Goal: Navigation & Orientation: Find specific page/section

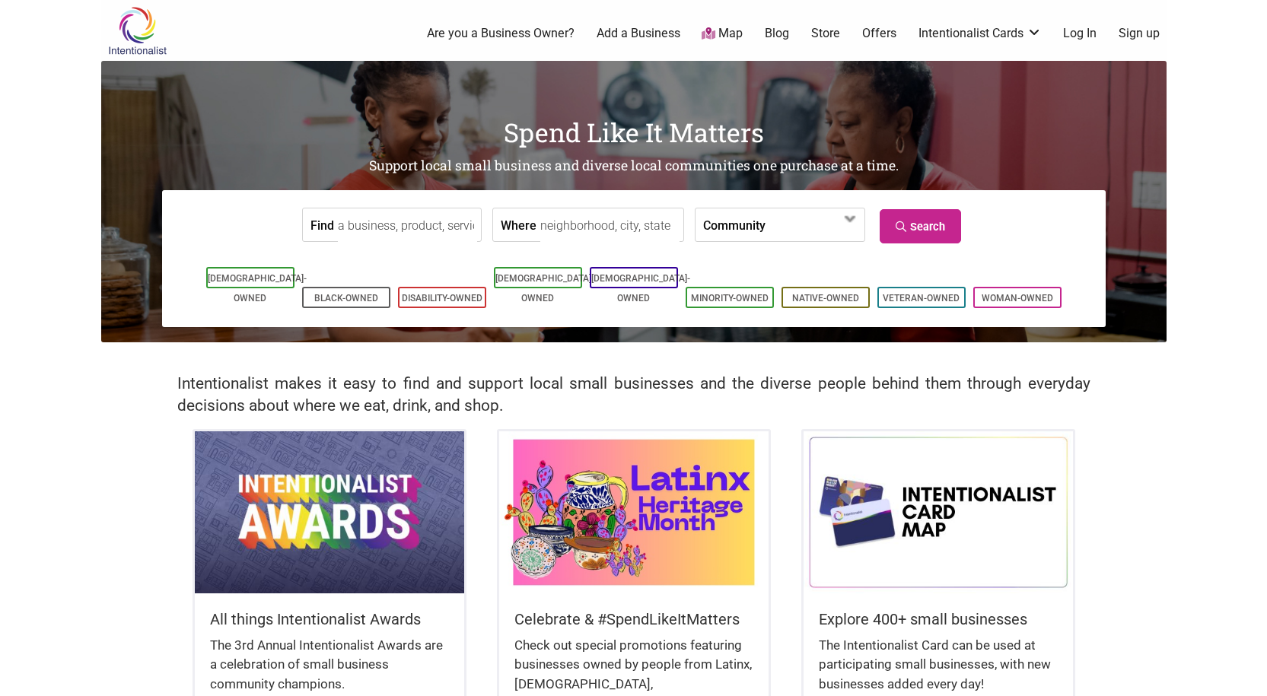
click at [628, 229] on input "Where" at bounding box center [609, 225] width 139 height 34
click at [727, 32] on link "Map" at bounding box center [722, 34] width 41 height 18
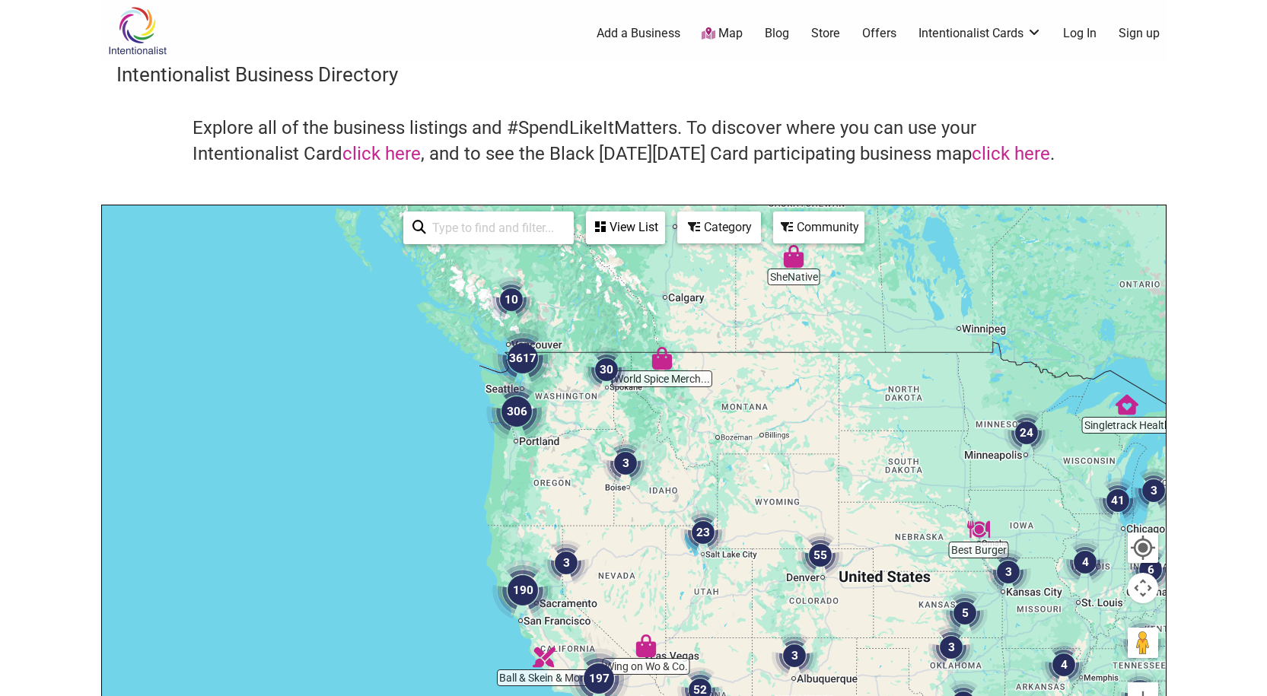
click at [1198, 107] on body "× Menu 0 Add a Business Map Blog Store Offers Intentionalist Cards Buy Black Ca…" at bounding box center [633, 348] width 1267 height 696
